Goal: Information Seeking & Learning: Find specific page/section

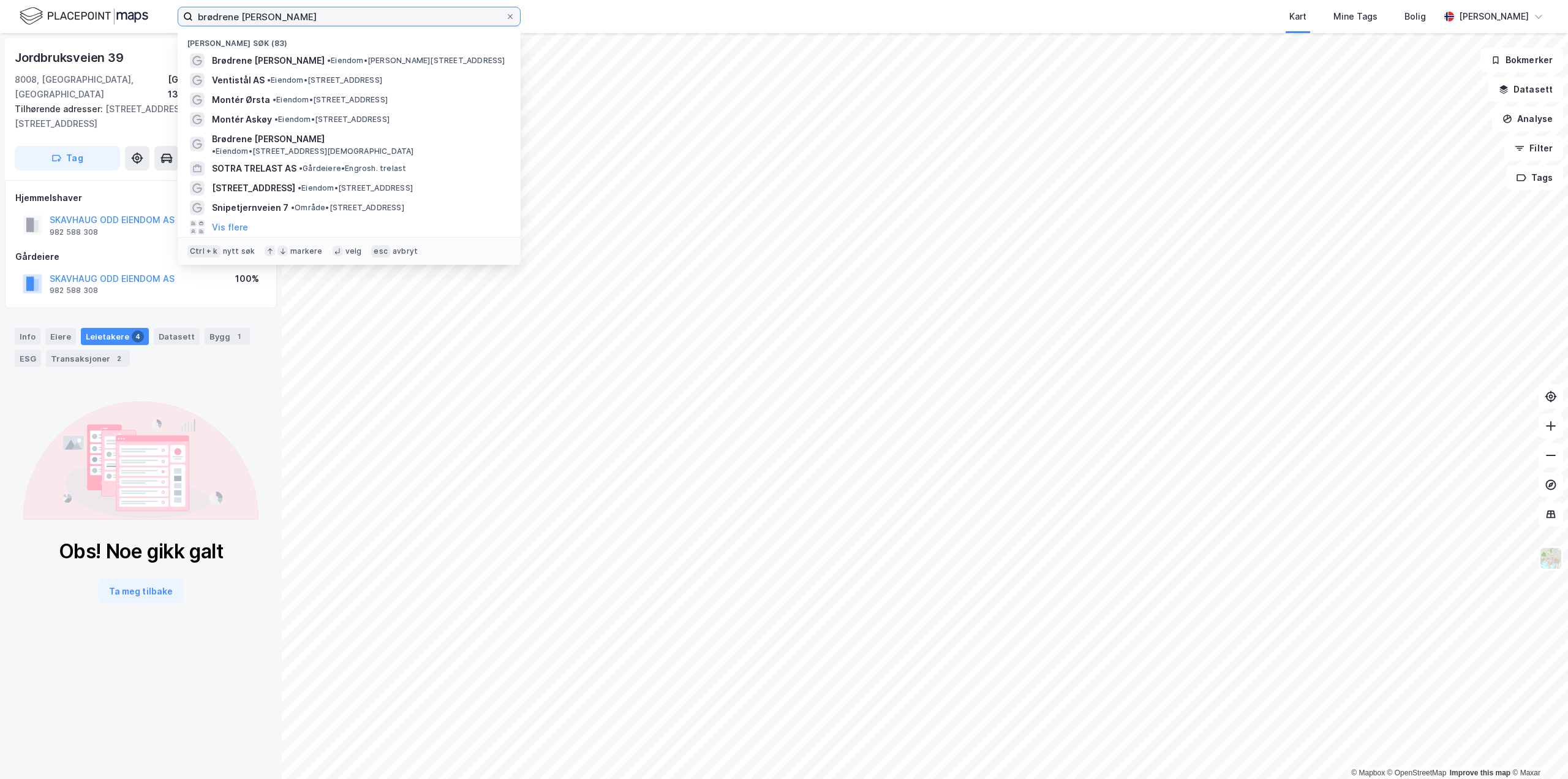
drag, startPoint x: 296, startPoint y: 21, endPoint x: 152, endPoint y: 27, distance: 144.1
click at [152, 27] on div "brødrene dahl bodø Nylige søk (83) Brødrene Dahl • Eiendom • Haakon VII gate 10…" at bounding box center [784, 16] width 1568 height 33
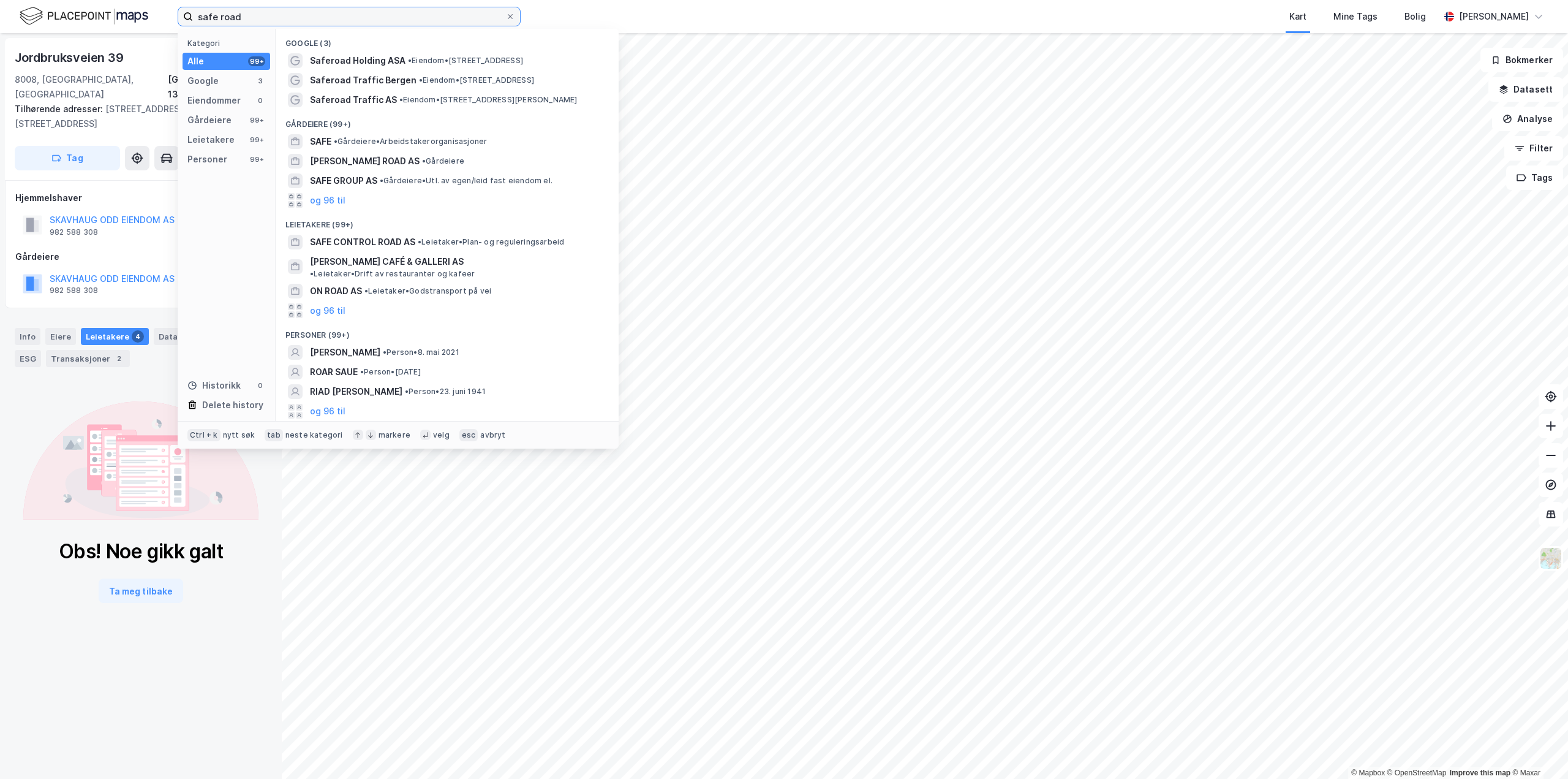
drag, startPoint x: 283, startPoint y: 12, endPoint x: 191, endPoint y: 22, distance: 92.5
click at [187, 22] on label "safe road" at bounding box center [349, 16] width 343 height 19
drag, startPoint x: 204, startPoint y: 11, endPoint x: 524, endPoint y: 96, distance: 331.1
click at [524, 96] on span "• Eiendom • Professor Birkelands vei 33, 1081 Oslo" at bounding box center [488, 99] width 178 height 10
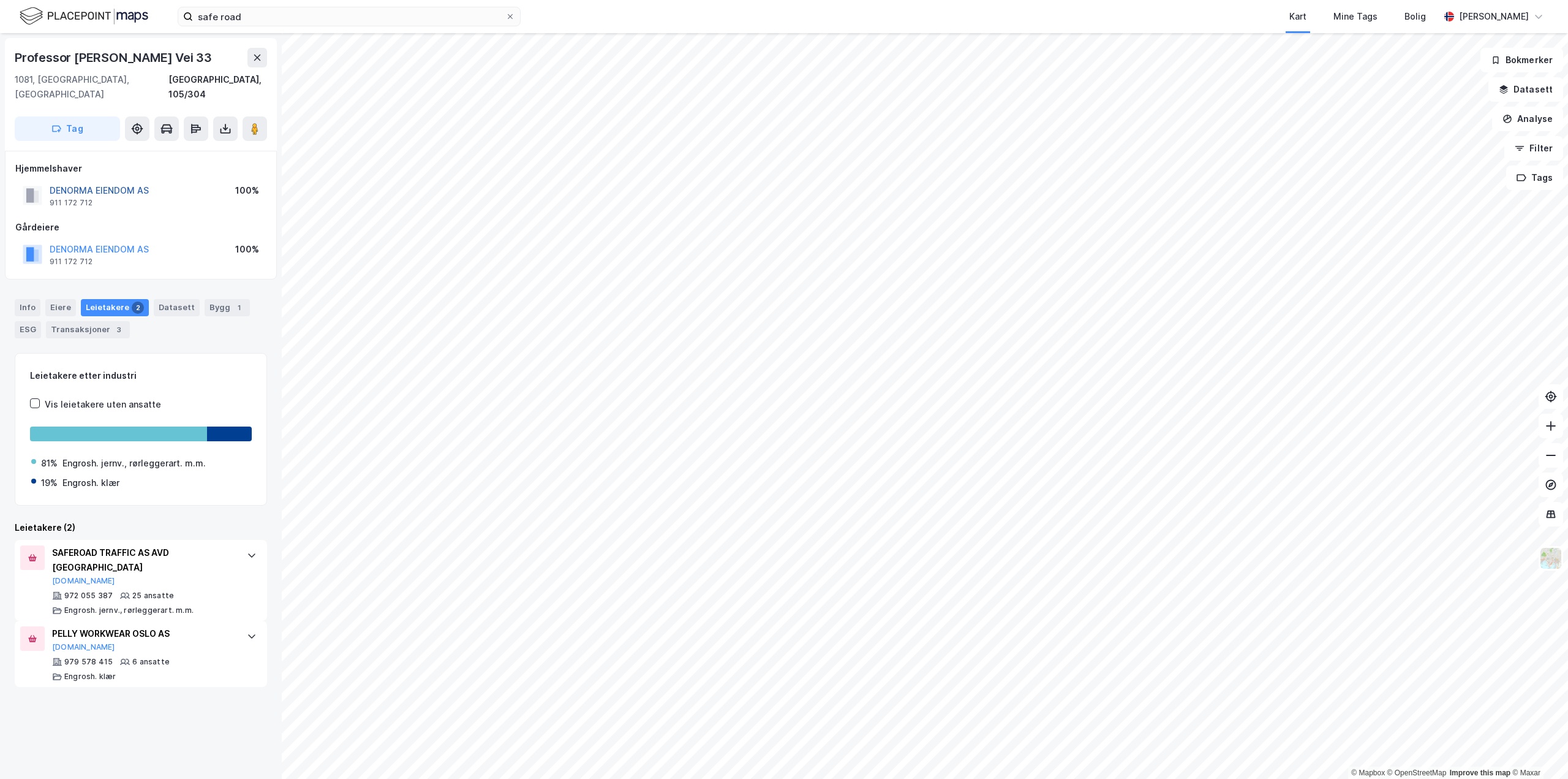
click at [0, 0] on button "DENORMA EIENDOM AS" at bounding box center [0, 0] width 0 height 0
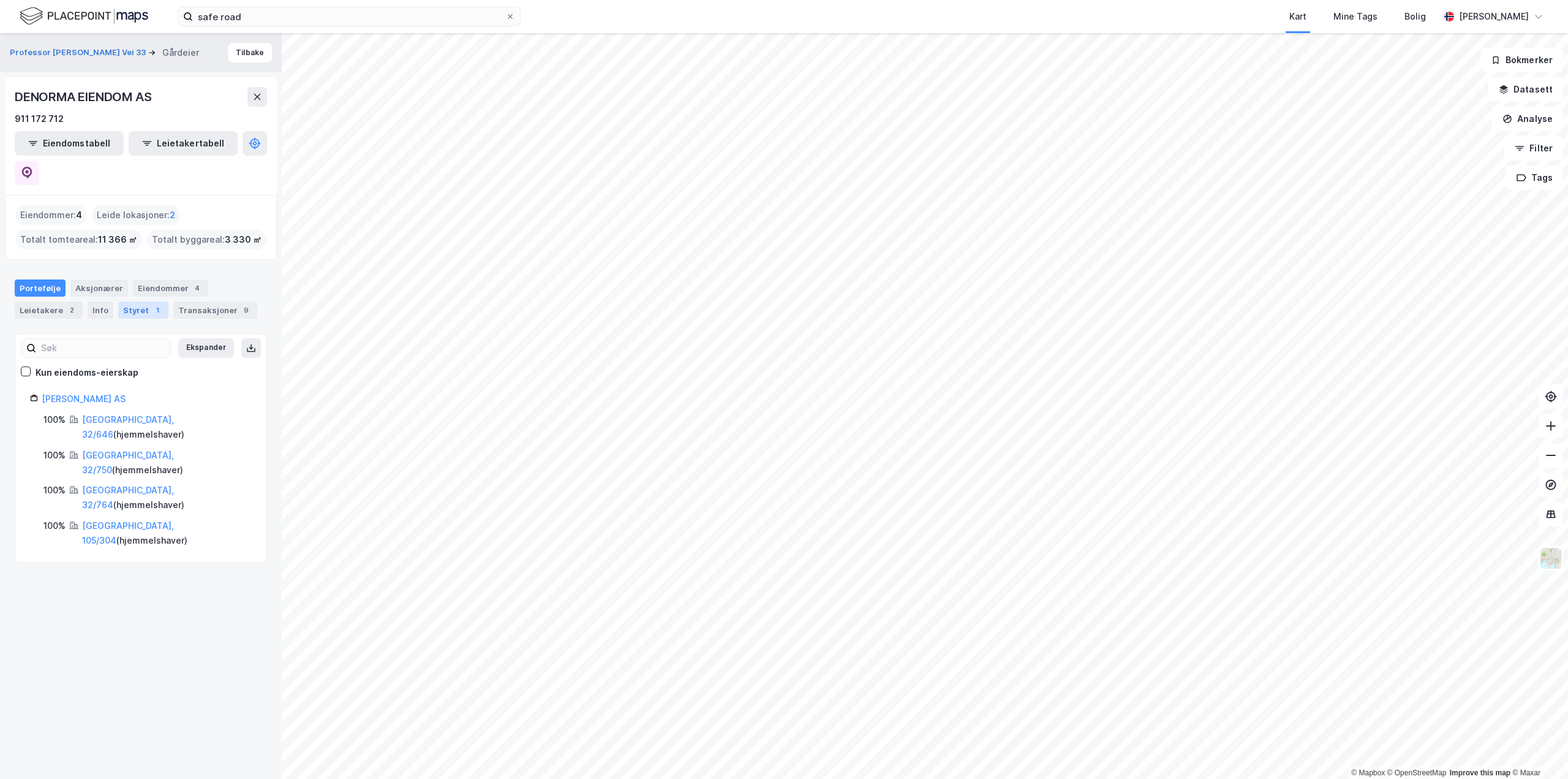
click at [123, 302] on div "Styret 1" at bounding box center [143, 310] width 50 height 17
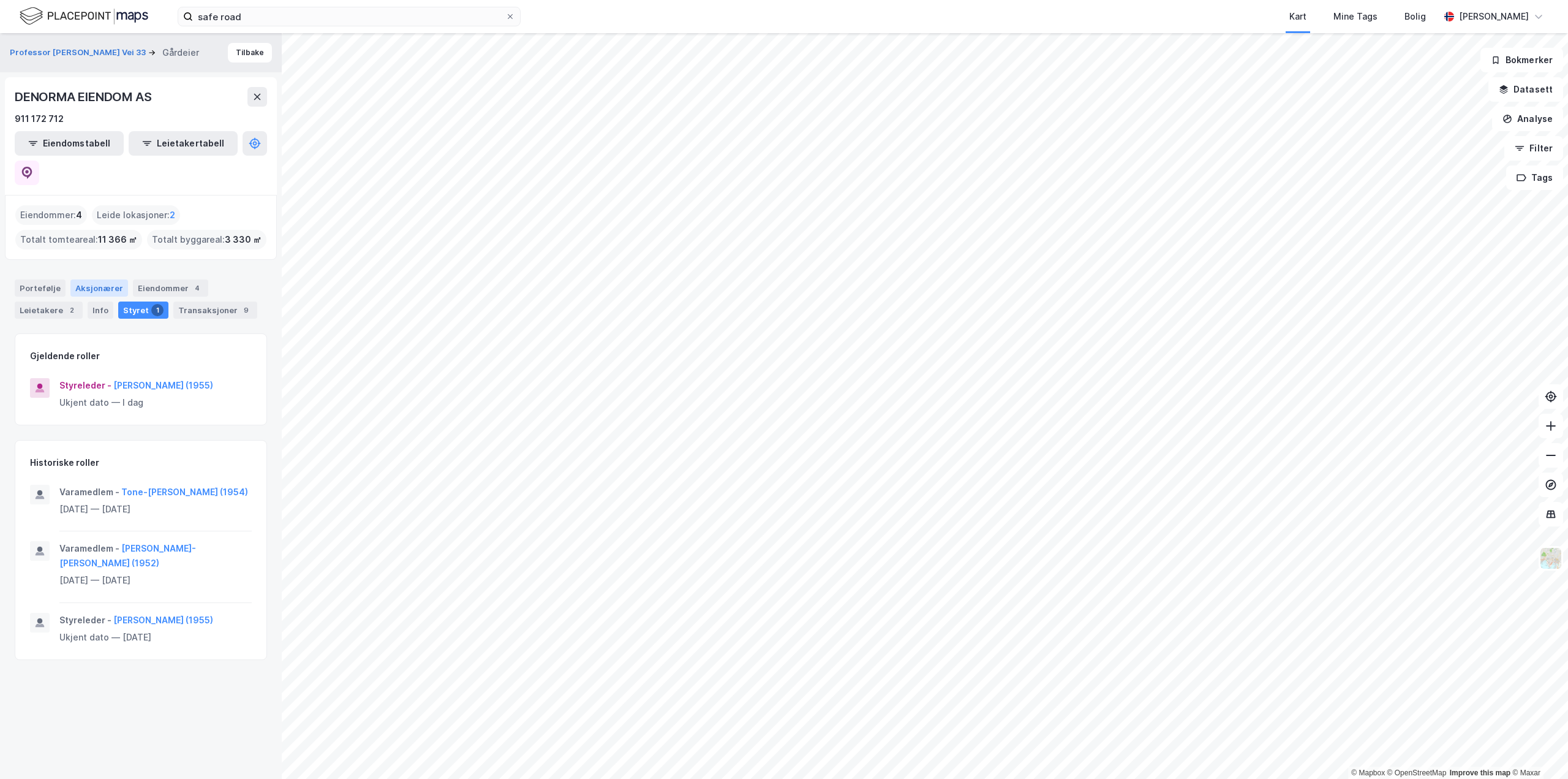
click at [89, 279] on div "Aksjonærer" at bounding box center [99, 288] width 58 height 17
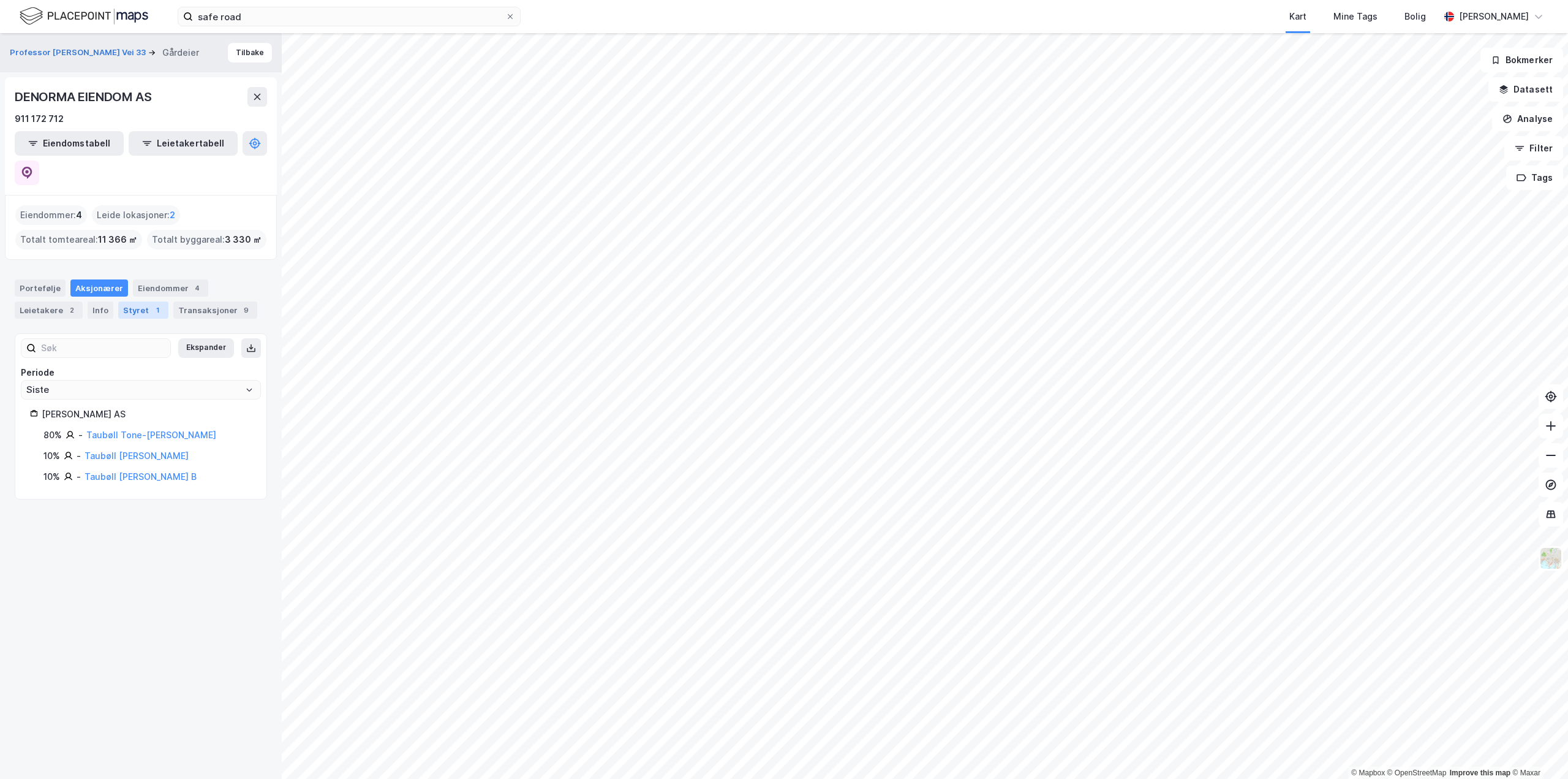
click at [126, 302] on div "Styret 1" at bounding box center [143, 310] width 50 height 17
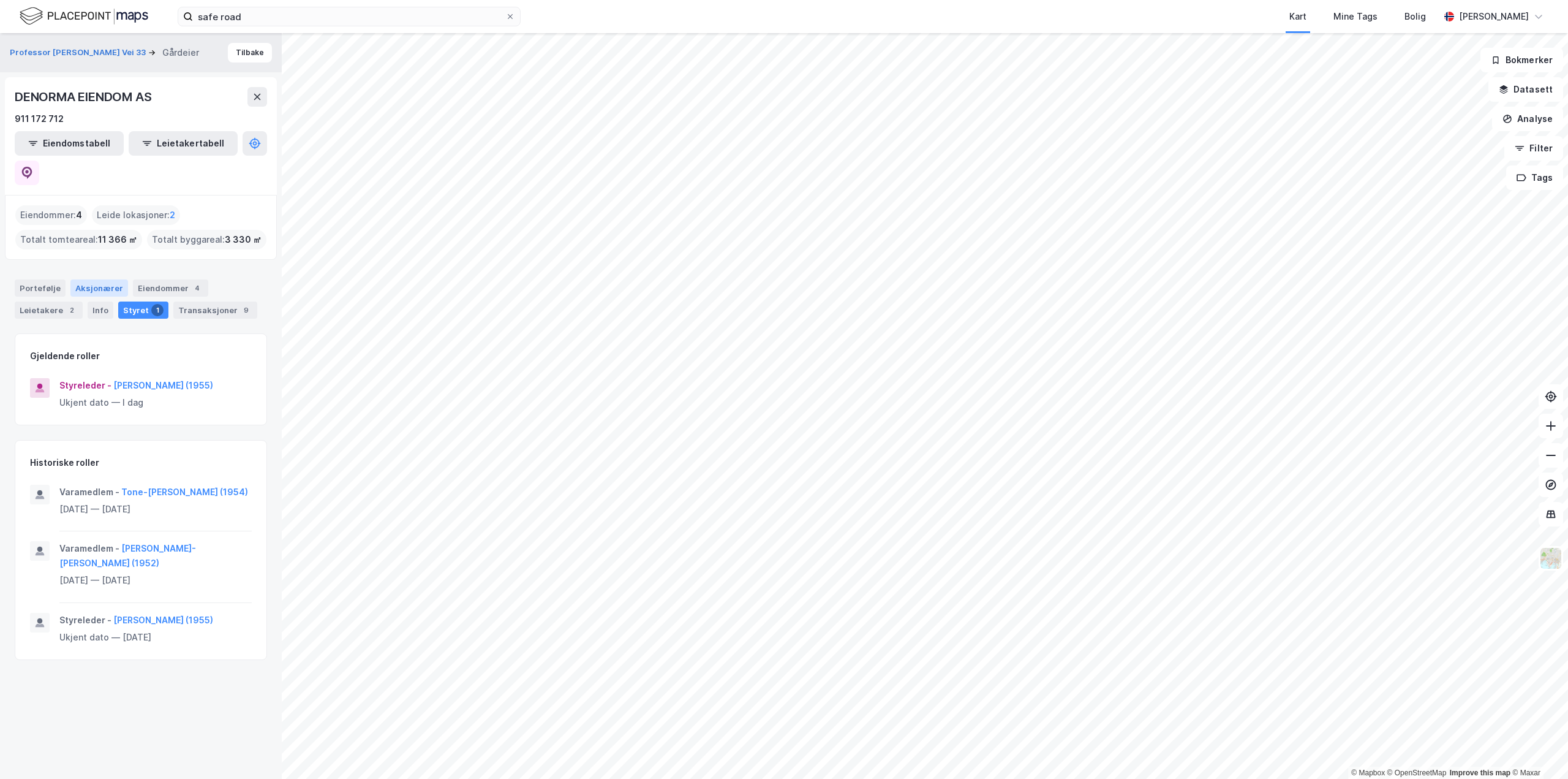
click at [94, 279] on div "Aksjonærer" at bounding box center [99, 288] width 58 height 17
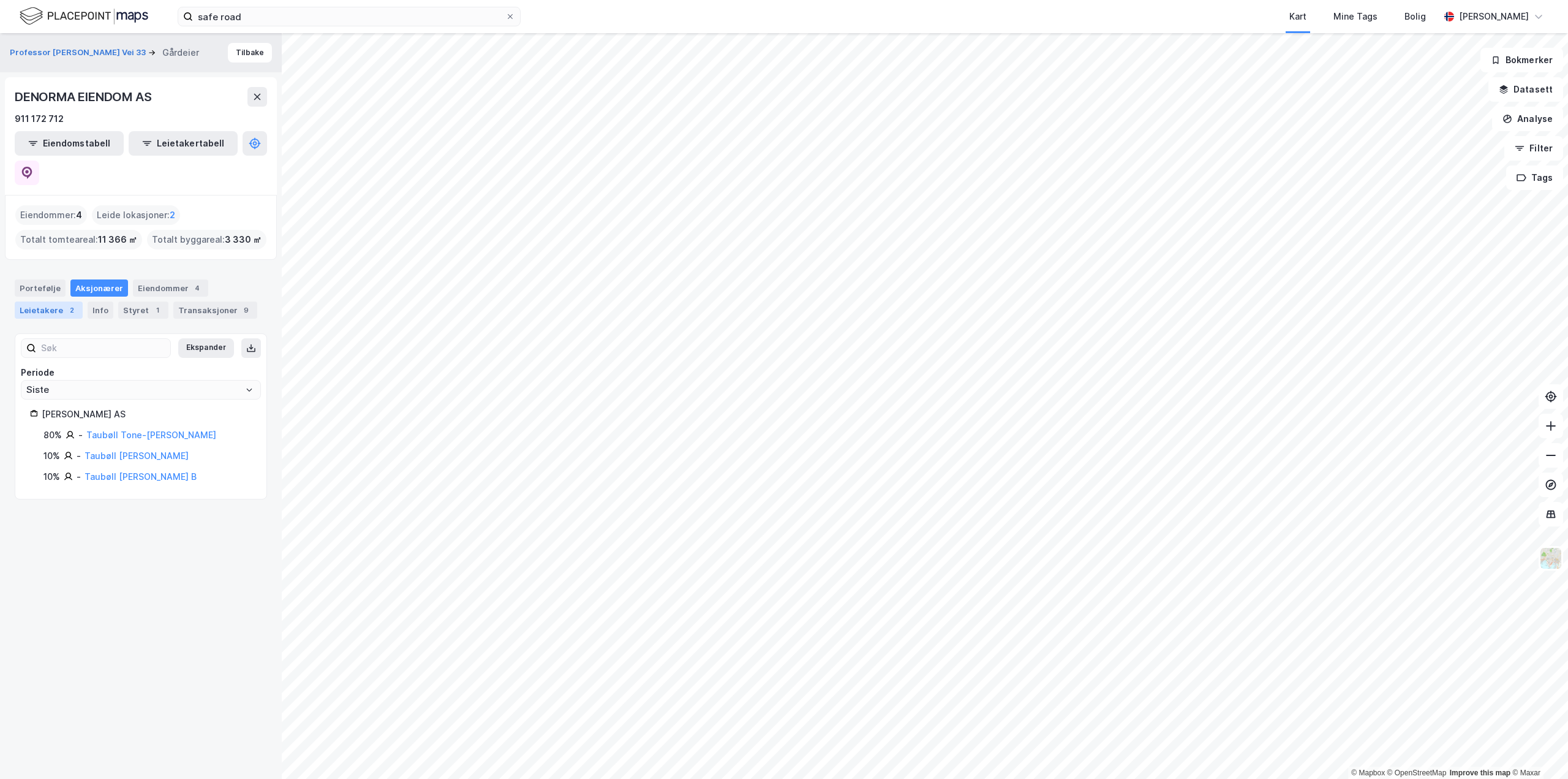
click at [36, 302] on div "Leietakere 2" at bounding box center [49, 310] width 68 height 17
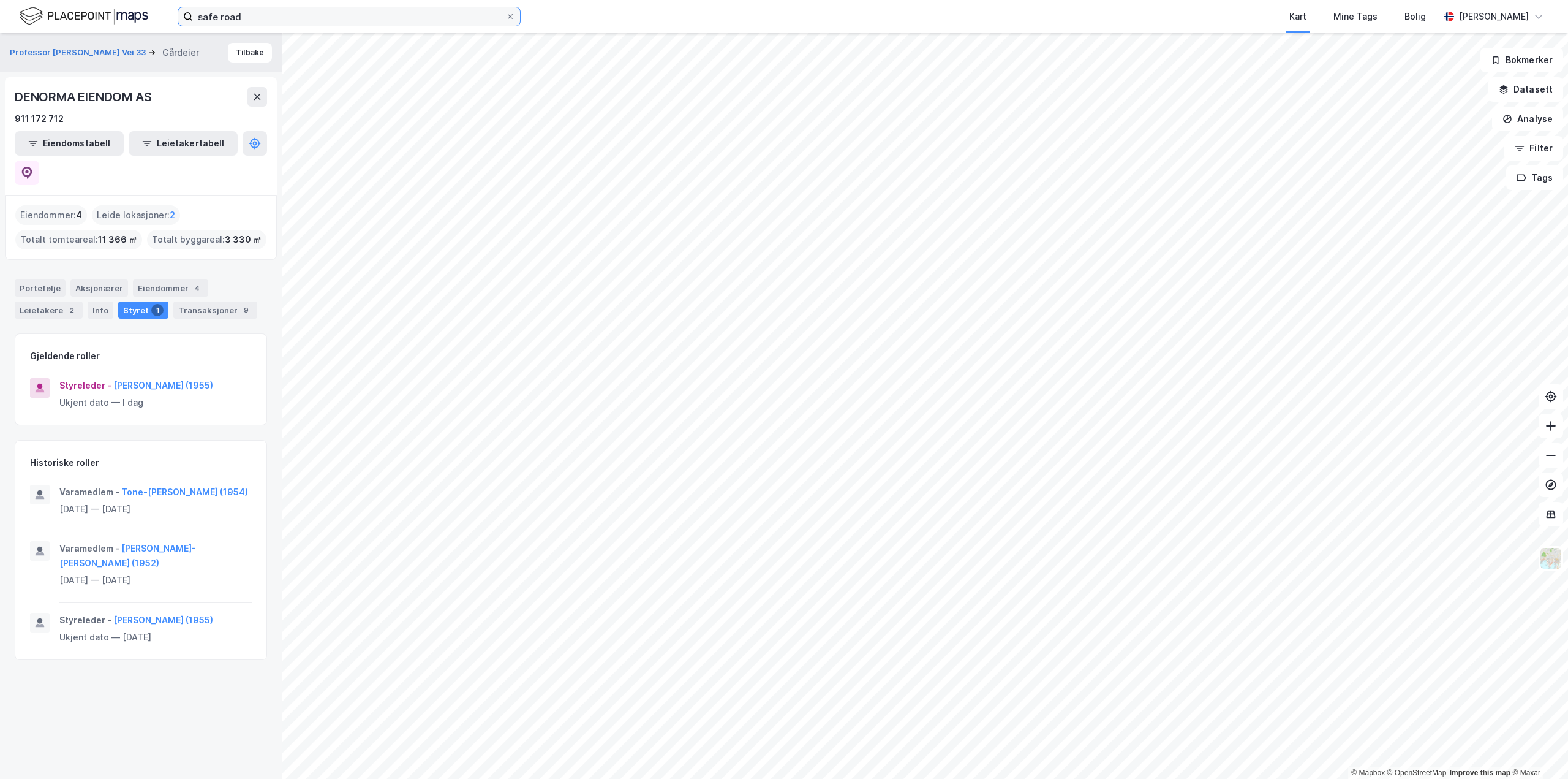
click at [333, 16] on input "safe road" at bounding box center [349, 17] width 312 height 19
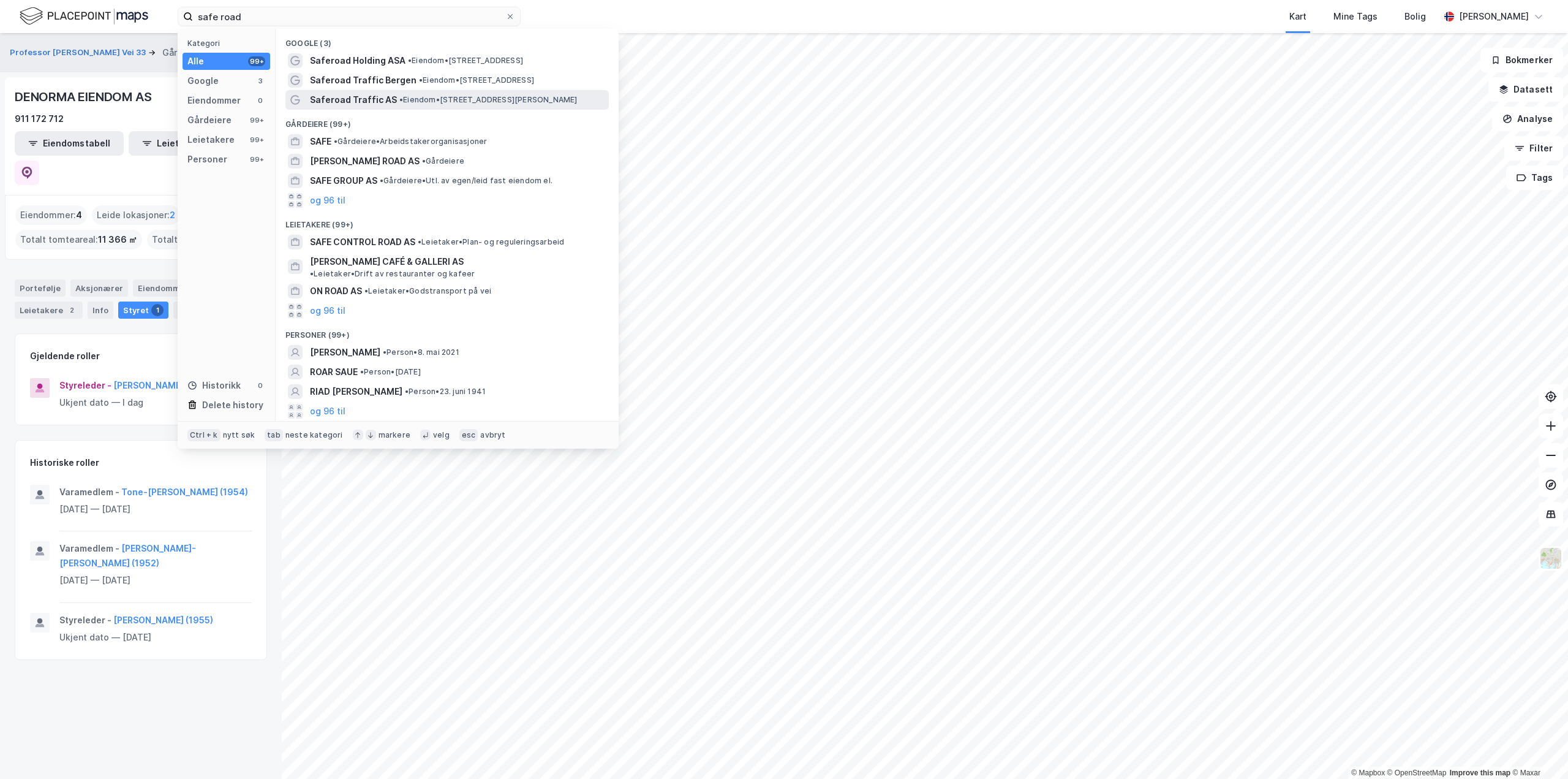
click at [402, 95] on span "• Eiendom • Professor Birkelands vei 33, 1081 Oslo" at bounding box center [488, 99] width 178 height 10
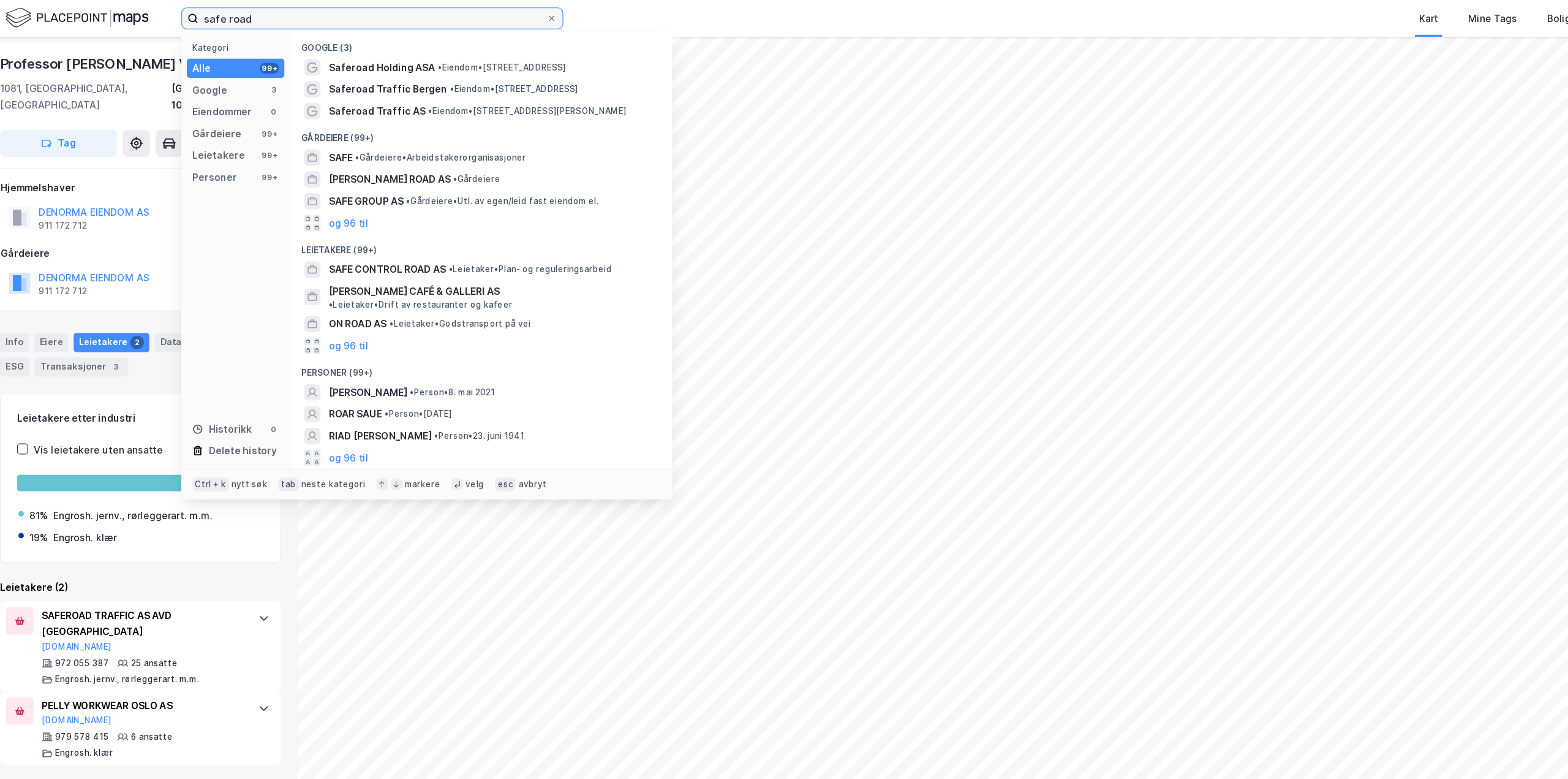
drag, startPoint x: 268, startPoint y: 18, endPoint x: 174, endPoint y: 5, distance: 94.9
click at [174, 5] on div "safe road Kategori Alle 99+ Google 3 Eiendommer 0 Gårdeiere 99+ Leietakere 99+ …" at bounding box center [784, 16] width 1568 height 33
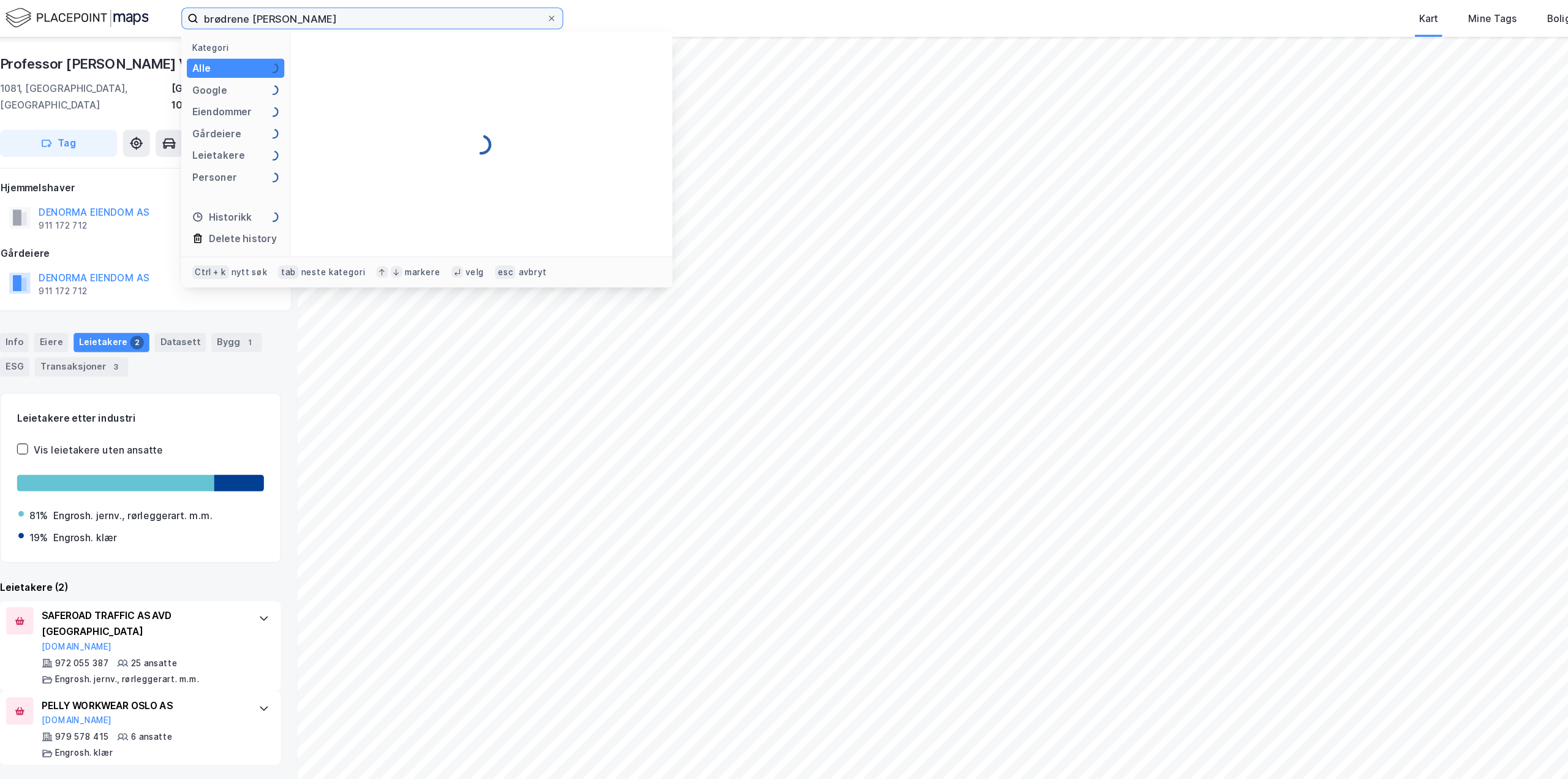
type input "brødrene dahl bødø"
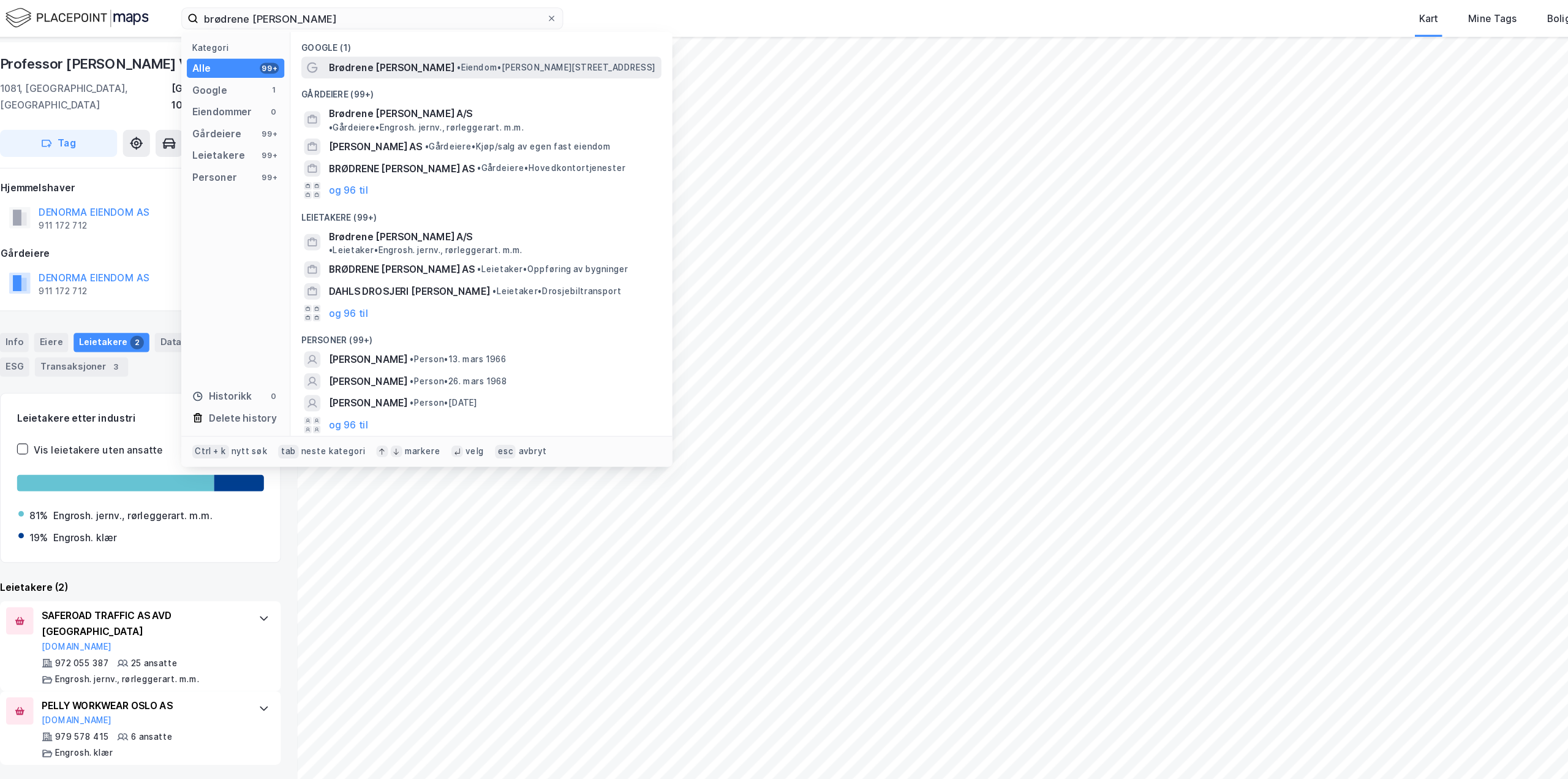
click at [425, 61] on span "•" at bounding box center [427, 60] width 4 height 9
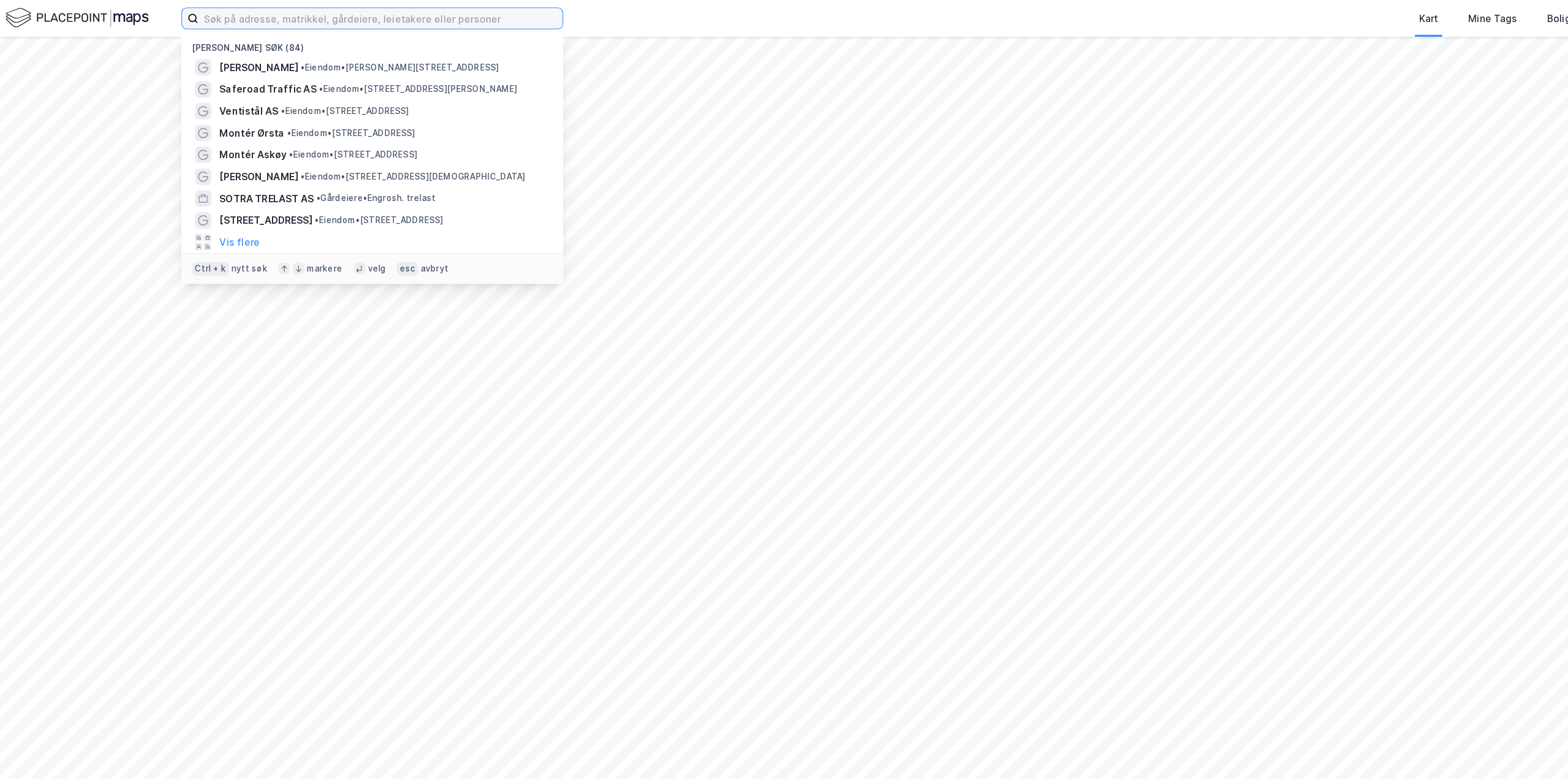
click at [255, 20] on input at bounding box center [356, 17] width 327 height 19
click at [253, 59] on span "[PERSON_NAME]" at bounding box center [247, 60] width 70 height 15
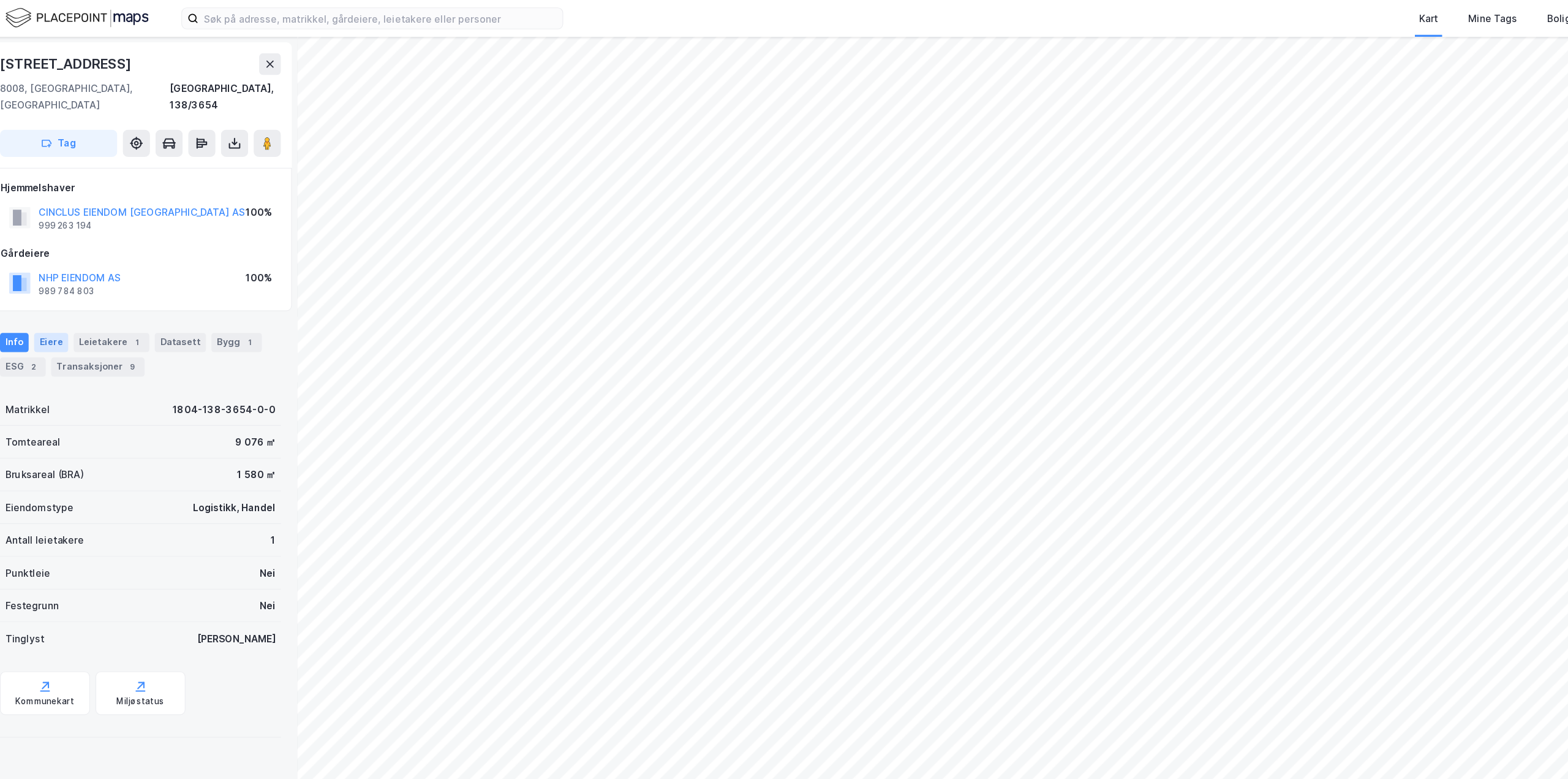
click at [56, 299] on div "Eiere" at bounding box center [61, 308] width 31 height 17
